Goal: Information Seeking & Learning: Understand process/instructions

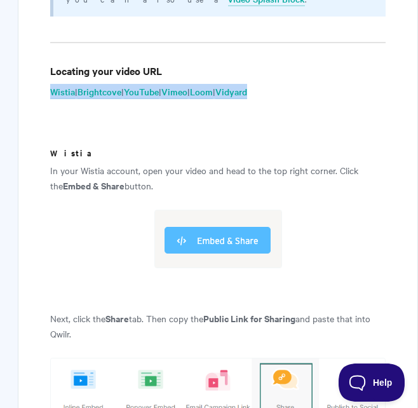
drag, startPoint x: 279, startPoint y: 28, endPoint x: 46, endPoint y: 36, distance: 233.1
drag, startPoint x: 46, startPoint y: 36, endPoint x: 100, endPoint y: 29, distance: 54.4
copy p "Wistia | Brightcove | YouTube | Vimeo | Loom | Vidyard"
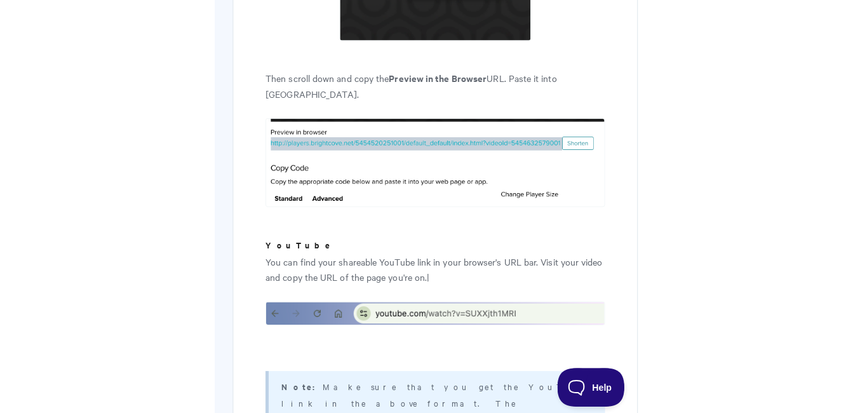
scroll to position [3566, 0]
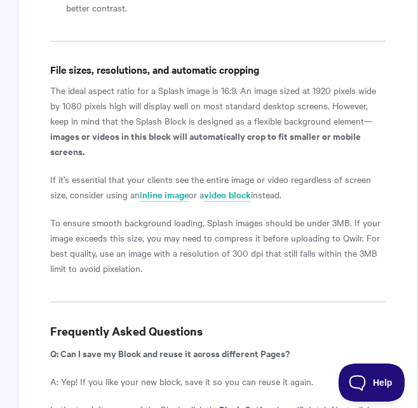
click at [306, 83] on p "The ideal aspect ratio for a Splash image is 16:9. An image sized at 1920 pixel…" at bounding box center [217, 121] width 335 height 76
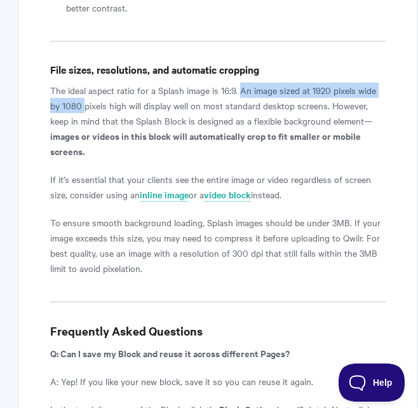
drag, startPoint x: 241, startPoint y: 27, endPoint x: 85, endPoint y: 42, distance: 156.9
click at [85, 83] on p "The ideal aspect ratio for a Splash image is 16:9. An image sized at 1920 pixel…" at bounding box center [217, 121] width 335 height 76
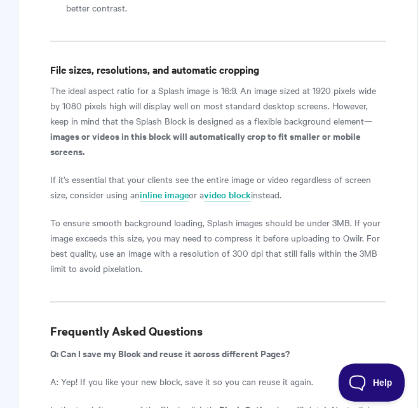
drag, startPoint x: 85, startPoint y: 42, endPoint x: 75, endPoint y: 27, distance: 17.8
click at [76, 83] on p "The ideal aspect ratio for a Splash image is 16:9. An image sized at 1920 pixel…" at bounding box center [217, 121] width 335 height 76
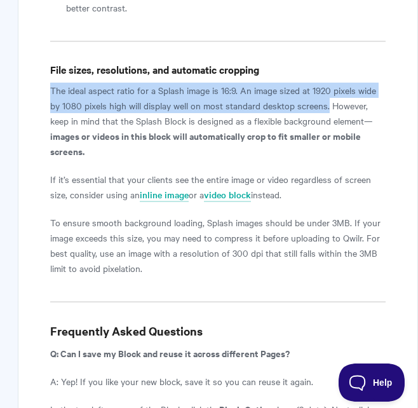
drag, startPoint x: 48, startPoint y: 27, endPoint x: 327, endPoint y: 50, distance: 279.7
drag, startPoint x: 327, startPoint y: 50, endPoint x: 277, endPoint y: 43, distance: 50.6
copy p "The ideal aspect ratio for a Splash image is 16:9. An image sized at 1920 pixel…"
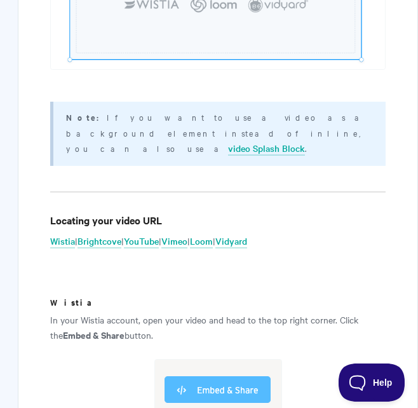
scroll to position [2603, 0]
